Goal: Feedback & Contribution: Submit feedback/report problem

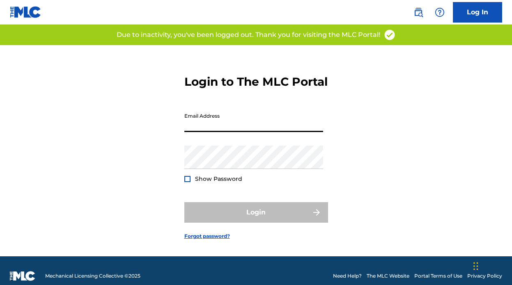
click at [245, 131] on input "Email Address" at bounding box center [253, 120] width 139 height 23
type input "[EMAIL_ADDRESS][DOMAIN_NAME]"
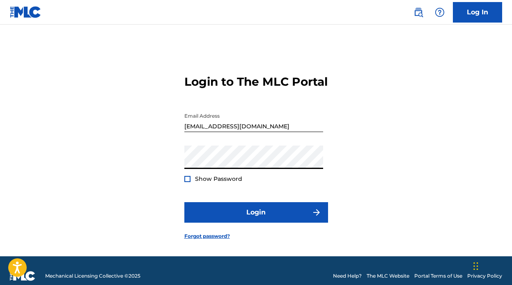
click at [184, 202] on button "Login" at bounding box center [256, 212] width 144 height 21
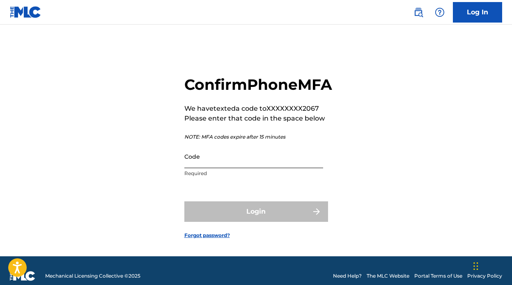
click at [255, 168] on input "Code" at bounding box center [253, 156] width 139 height 23
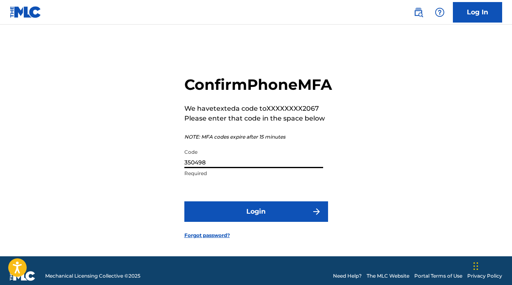
type input "350498"
click at [184, 202] on button "Login" at bounding box center [256, 212] width 144 height 21
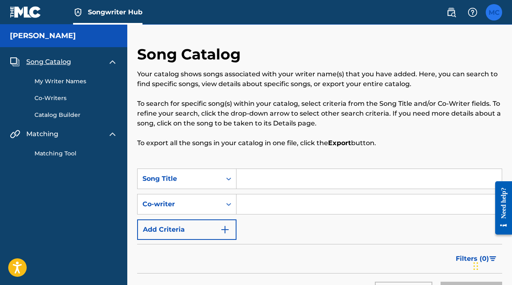
click at [497, 11] on label at bounding box center [494, 12] width 16 height 16
click at [494, 12] on input "MC MARCO CUADRA marcomavymusic@gmail.com Notification Preferences Profile Log o…" at bounding box center [494, 12] width 0 height 0
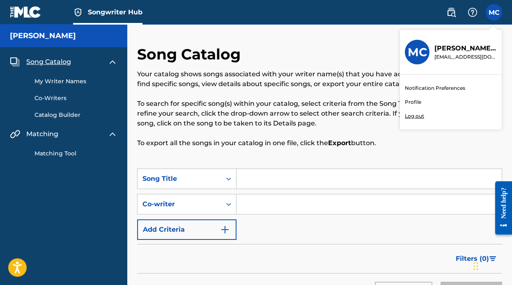
click at [412, 103] on link "Profile" at bounding box center [413, 102] width 16 height 7
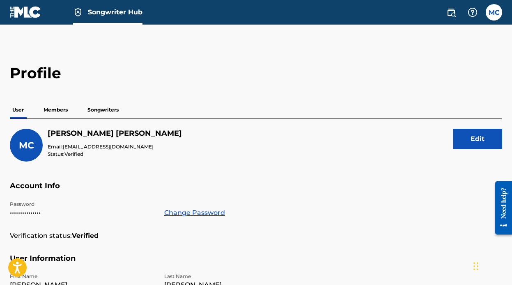
click at [62, 115] on p "Members" at bounding box center [55, 109] width 29 height 17
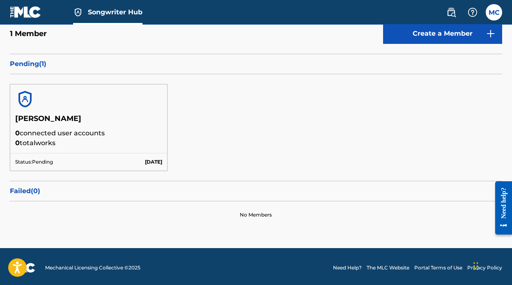
scroll to position [106, 0]
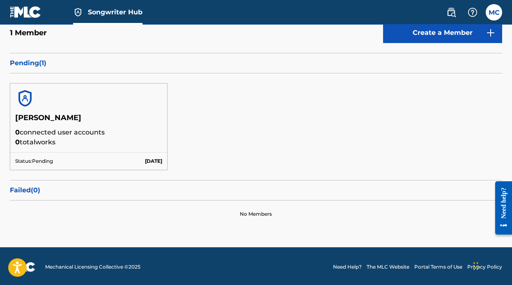
click at [113, 156] on div "Status: Pending Sep 21 2025" at bounding box center [88, 161] width 157 height 18
click at [158, 158] on p "Sep 21 2025" at bounding box center [153, 161] width 17 height 7
click at [30, 97] on img at bounding box center [25, 99] width 20 height 20
click at [41, 62] on p "Pending ( 1 )" at bounding box center [256, 63] width 492 height 10
click at [196, 149] on div "MARCO CUADRA 0 connected user accounts 0 total works Status: Pending Sep 21 2025" at bounding box center [256, 127] width 492 height 107
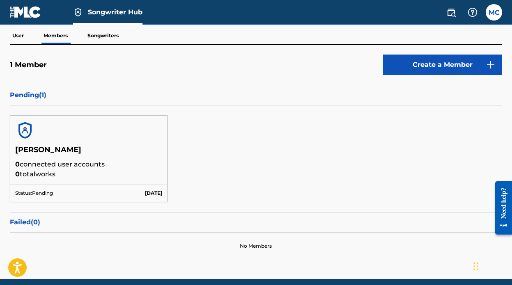
scroll to position [28, 0]
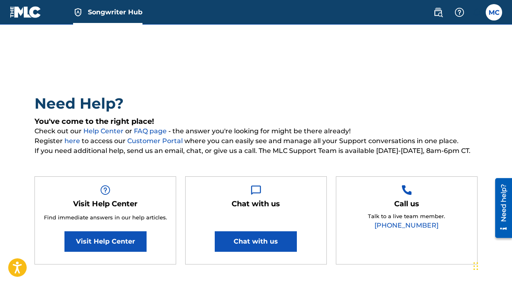
click at [245, 110] on h2 "Need Help?" at bounding box center [255, 103] width 443 height 18
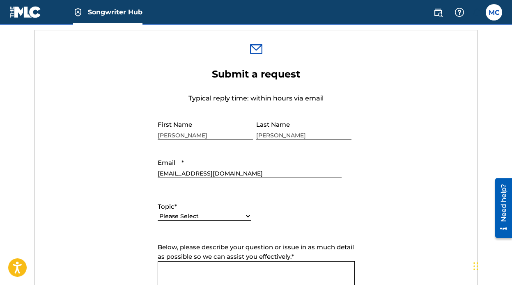
scroll to position [349, 0]
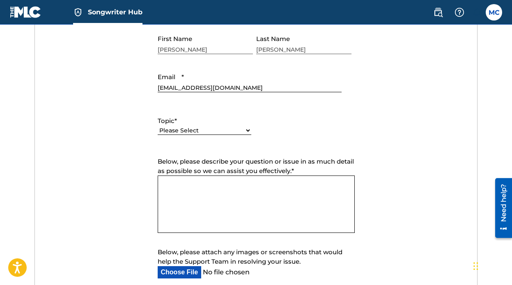
click at [214, 133] on select "Please Select I need help with my account I need help with managing my catalog …" at bounding box center [205, 130] width 94 height 9
select select "I need help with my account"
click at [158, 127] on select "Please Select I need help with my account I need help with managing my catalog …" at bounding box center [205, 130] width 94 height 9
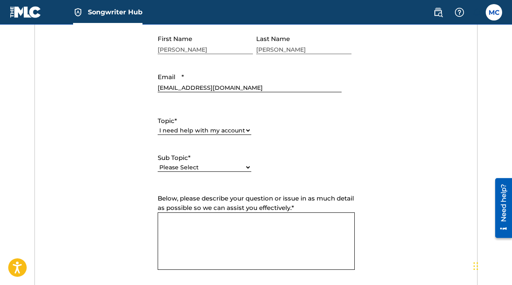
click at [219, 148] on div "Sub Topic * Please Select I need help with my user account I can't log in to my…" at bounding box center [205, 162] width 94 height 37
click at [213, 163] on div "Please Select I need help with my user account I can't log in to my user accoun…" at bounding box center [205, 172] width 94 height 18
click at [205, 174] on div "Please Select I need help with my user account I can't log in to my user accoun…" at bounding box center [205, 172] width 94 height 18
click at [228, 172] on select "Please Select I need help with my user account I can't log in to my user accoun…" at bounding box center [205, 167] width 94 height 9
select select "I need help with my Member account"
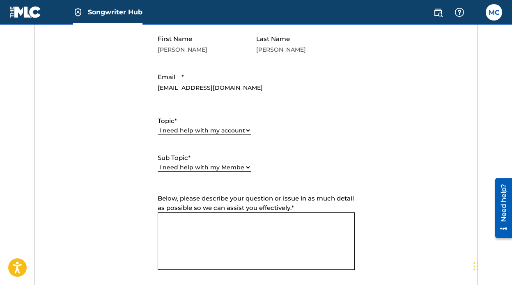
click at [158, 164] on select "Please Select I need help with my user account I can't log in to my user accoun…" at bounding box center [205, 167] width 94 height 9
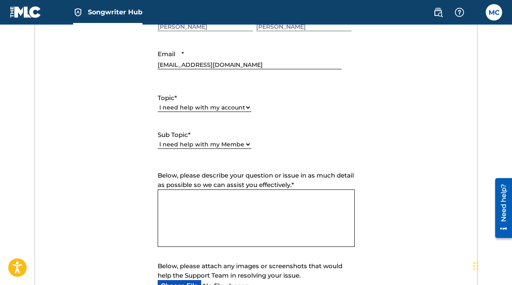
scroll to position [378, 0]
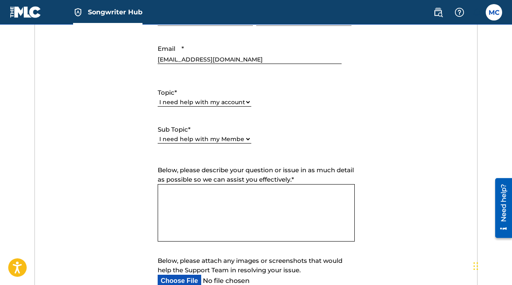
click at [242, 211] on textarea "Below, please describe your question or issue in as much detail as possible so …" at bounding box center [256, 212] width 197 height 57
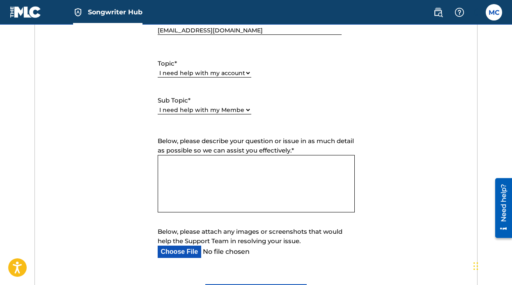
scroll to position [406, 0]
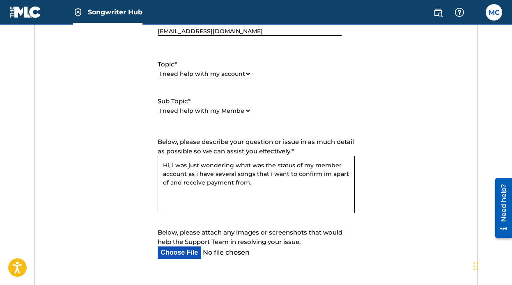
click at [270, 188] on textarea "Hi, i was just wondering what was the status of my member account as i have sev…" at bounding box center [256, 184] width 197 height 57
click at [322, 177] on textarea "Hi, i was just wondering what was the status of my member account as i have sev…" at bounding box center [256, 184] width 197 height 57
click at [327, 177] on textarea "Hi, i was just wondering what was the status of my member account as i have sev…" at bounding box center [256, 184] width 197 height 57
click at [166, 255] on input "Below, please attach any images or screenshots that would help the Support Team…" at bounding box center [250, 253] width 184 height 12
click at [278, 185] on textarea "Hi, i was just wondering what was the status of my member account as i have sev…" at bounding box center [256, 184] width 197 height 57
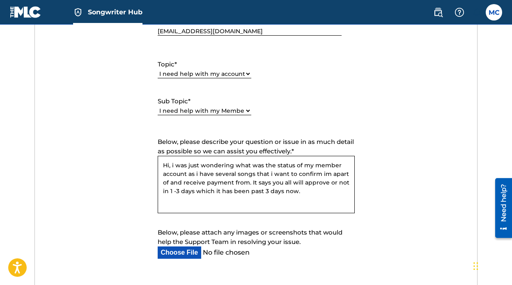
type textarea "Hi, i was just wondering what was the status of my member account as i have sev…"
click at [174, 251] on input "Below, please attach any images or screenshots that would help the Support Team…" at bounding box center [250, 253] width 184 height 12
type input "C:\fakepath\Screenshot [DATE] 12.17.36 AM.png"
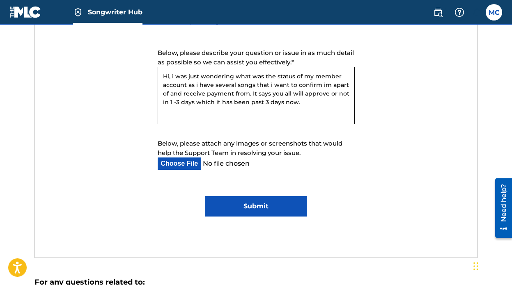
scroll to position [464, 0]
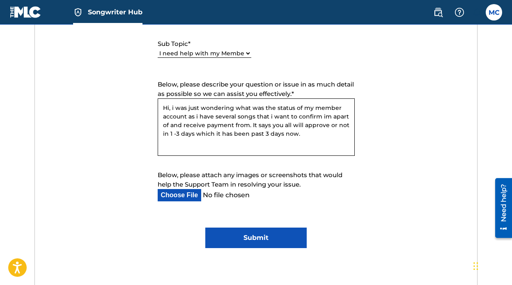
click at [303, 137] on textarea "Hi, i was just wondering what was the status of my member account as i have sev…" at bounding box center [256, 127] width 197 height 57
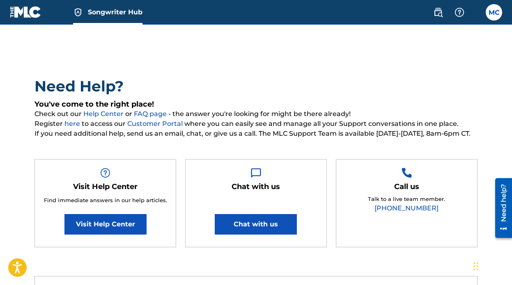
scroll to position [0, 0]
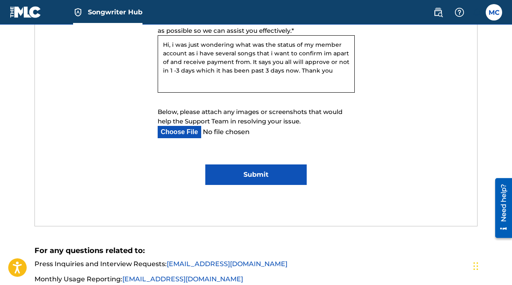
type textarea "Hi, i was just wondering what was the status of my member account as i have sev…"
click at [260, 171] on input "Submit" at bounding box center [256, 175] width 102 height 21
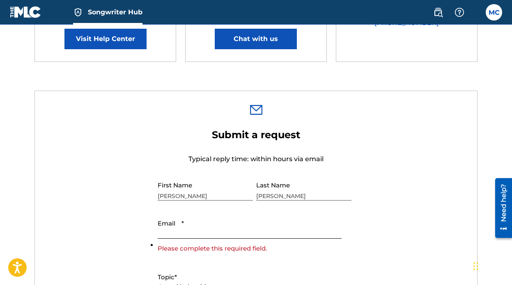
scroll to position [285, 0]
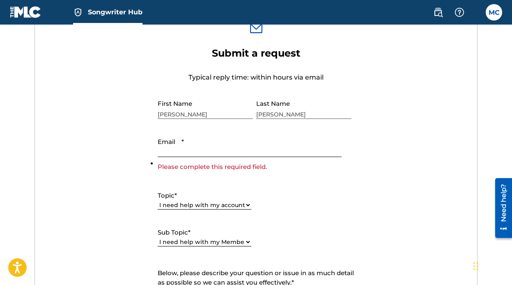
click at [223, 154] on input "Email *" at bounding box center [250, 145] width 184 height 23
type input "[EMAIL_ADDRESS][DOMAIN_NAME]"
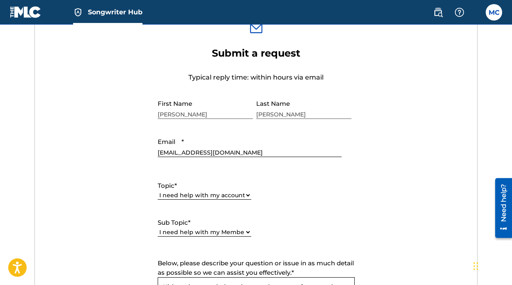
scroll to position [646, 0]
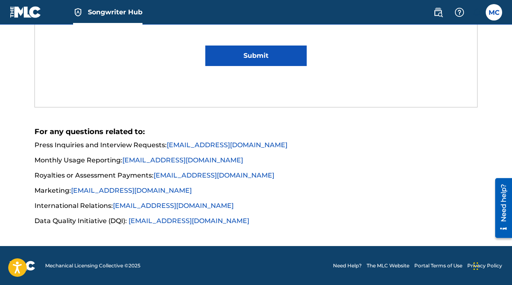
click at [262, 58] on input "Submit" at bounding box center [256, 56] width 102 height 21
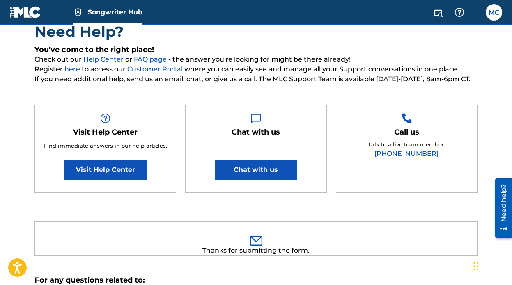
scroll to position [82, 0]
